Goal: Navigation & Orientation: Find specific page/section

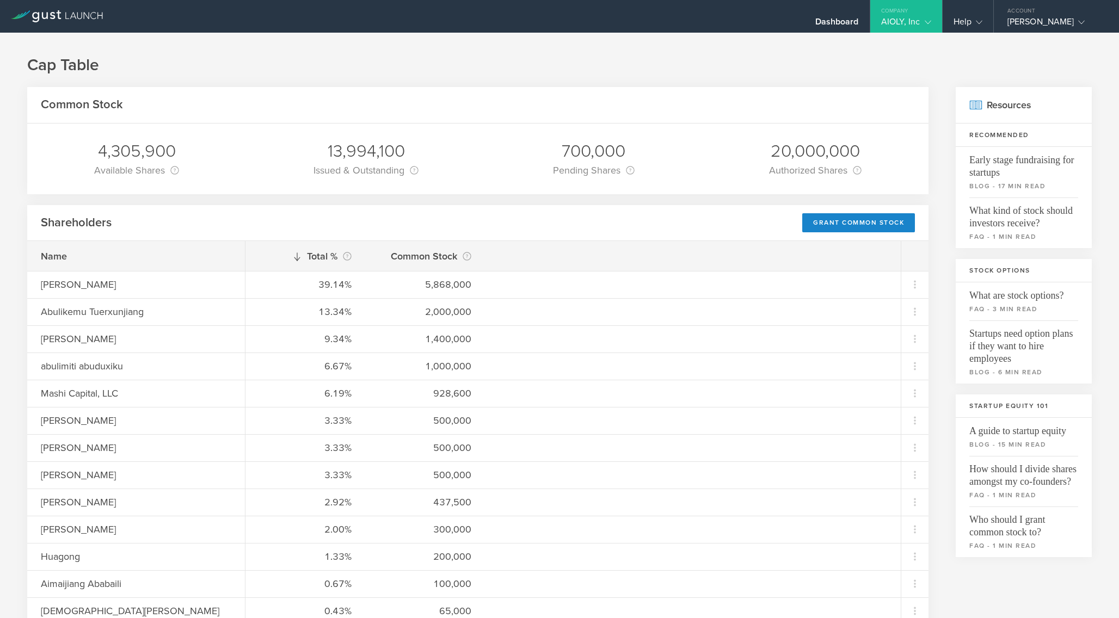
click at [909, 17] on div "AIOLY, Inc" at bounding box center [906, 24] width 50 height 16
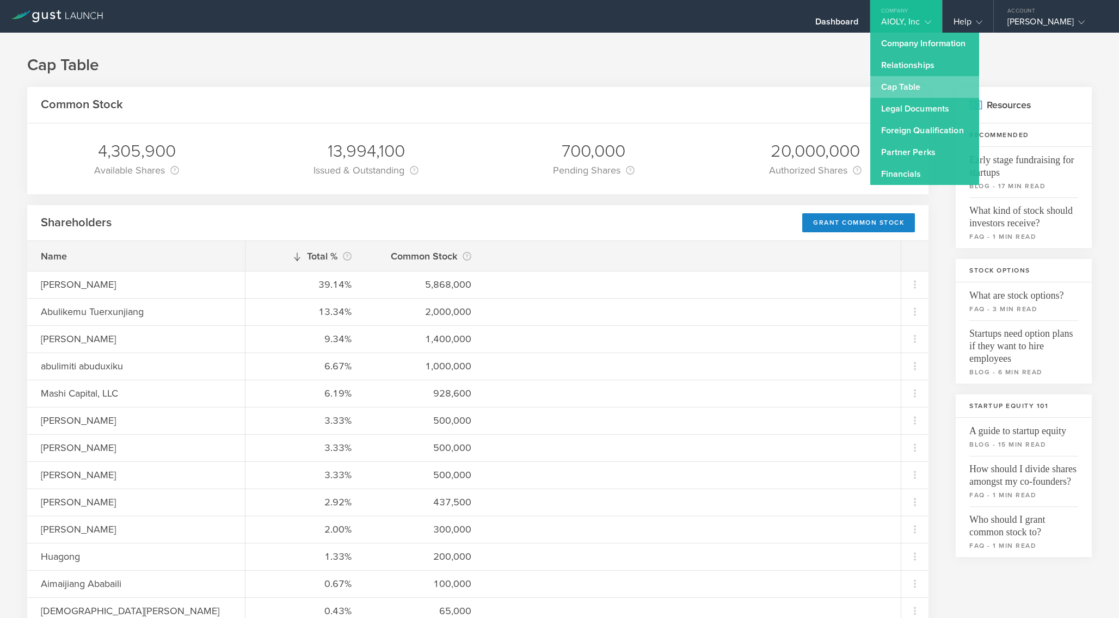
click at [906, 83] on link "Cap Table" at bounding box center [924, 87] width 109 height 22
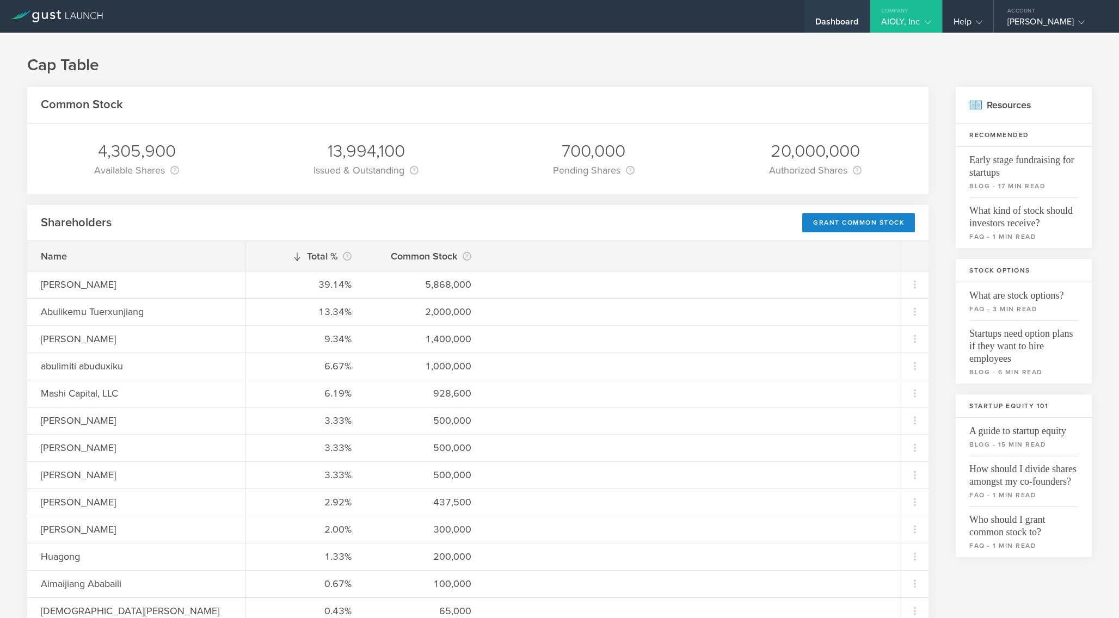
click at [846, 19] on div "Dashboard" at bounding box center [837, 24] width 44 height 16
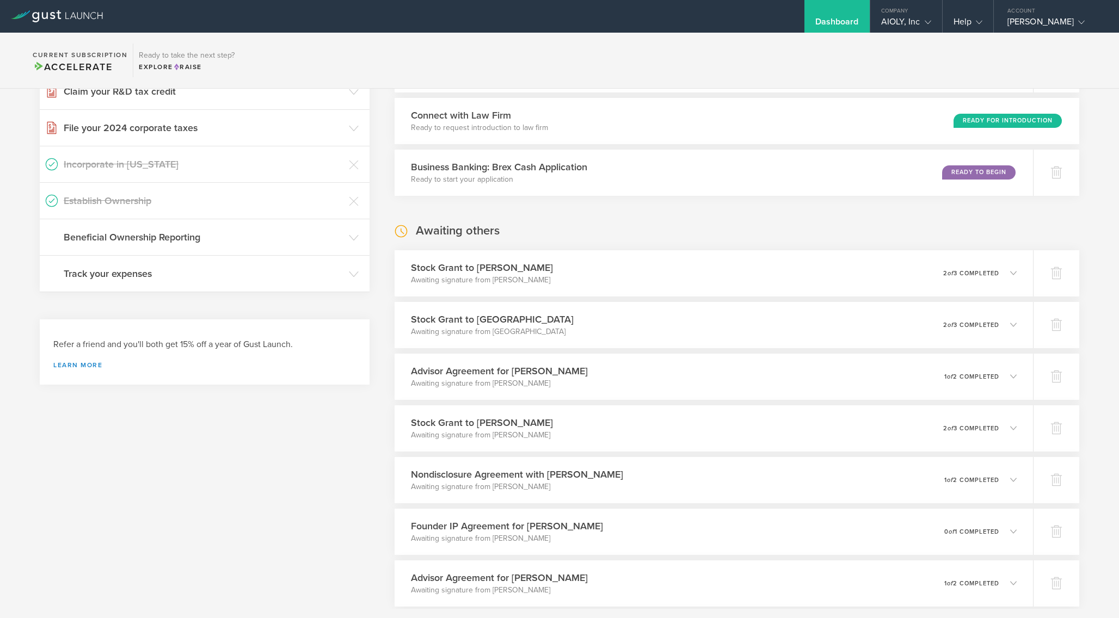
scroll to position [250, 0]
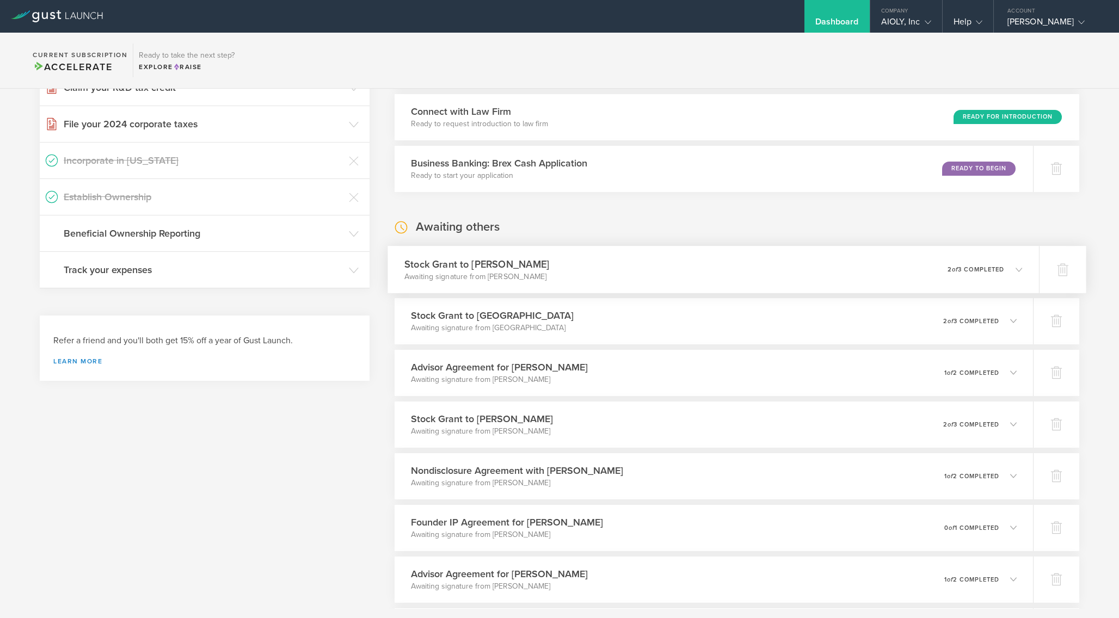
click at [970, 264] on div "0 undeliverable 2 of 3 completed" at bounding box center [985, 269] width 75 height 19
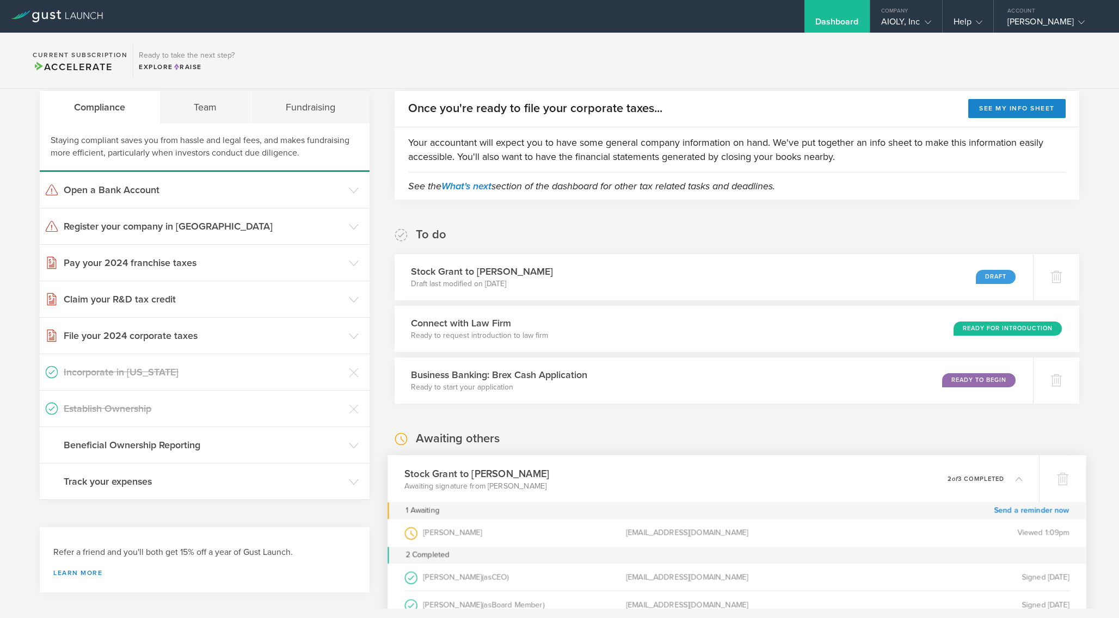
scroll to position [0, 0]
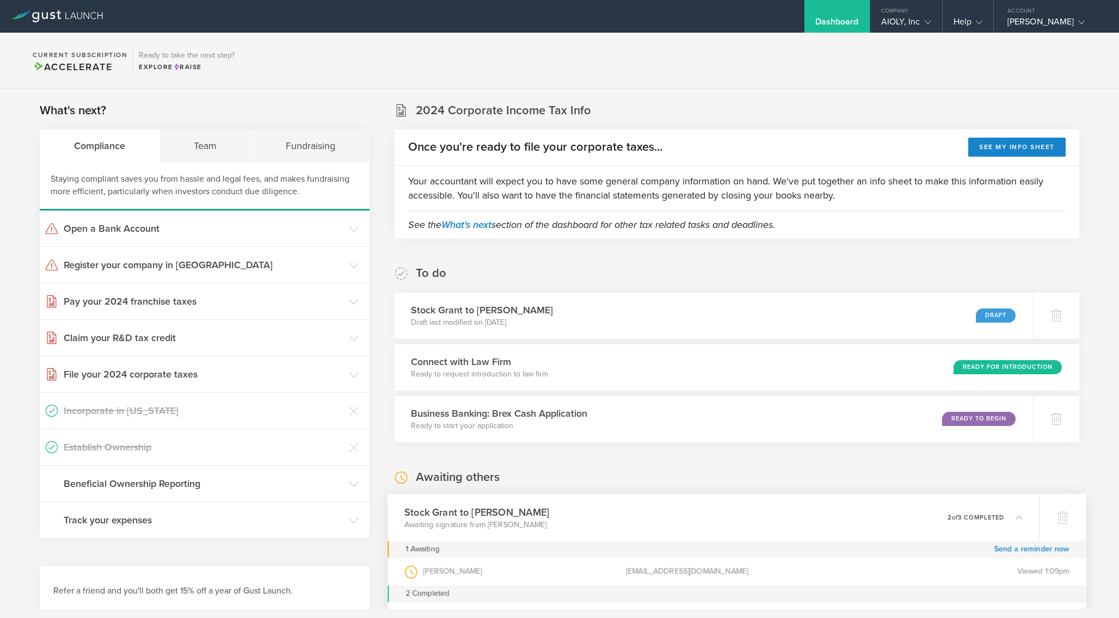
click at [924, 63] on section "Current Subscription Accelerate Ready to take the next step? Explore Raise" at bounding box center [559, 61] width 1119 height 56
